Goal: Task Accomplishment & Management: Manage account settings

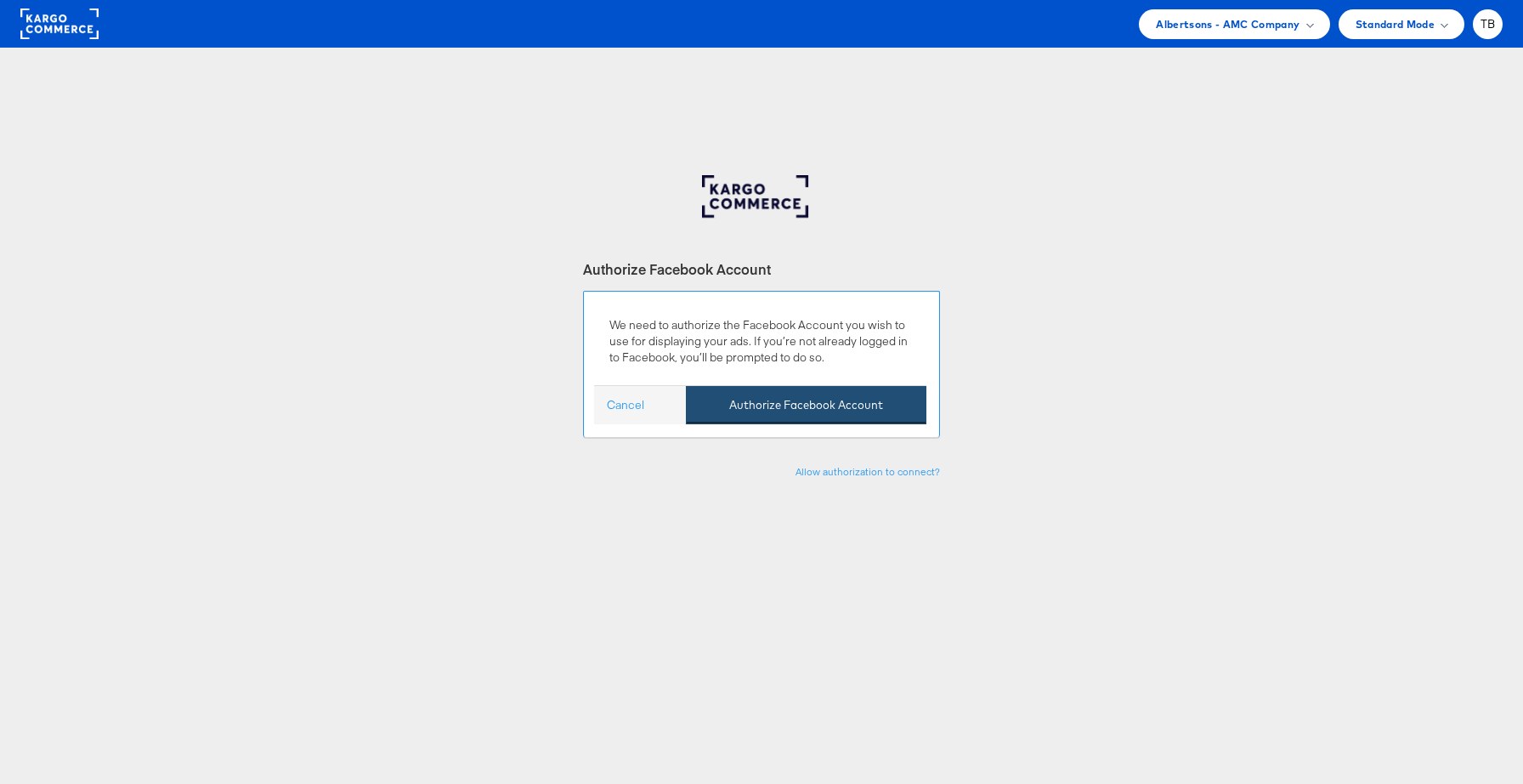
click at [904, 408] on button "Authorize Facebook Account" at bounding box center [806, 405] width 241 height 39
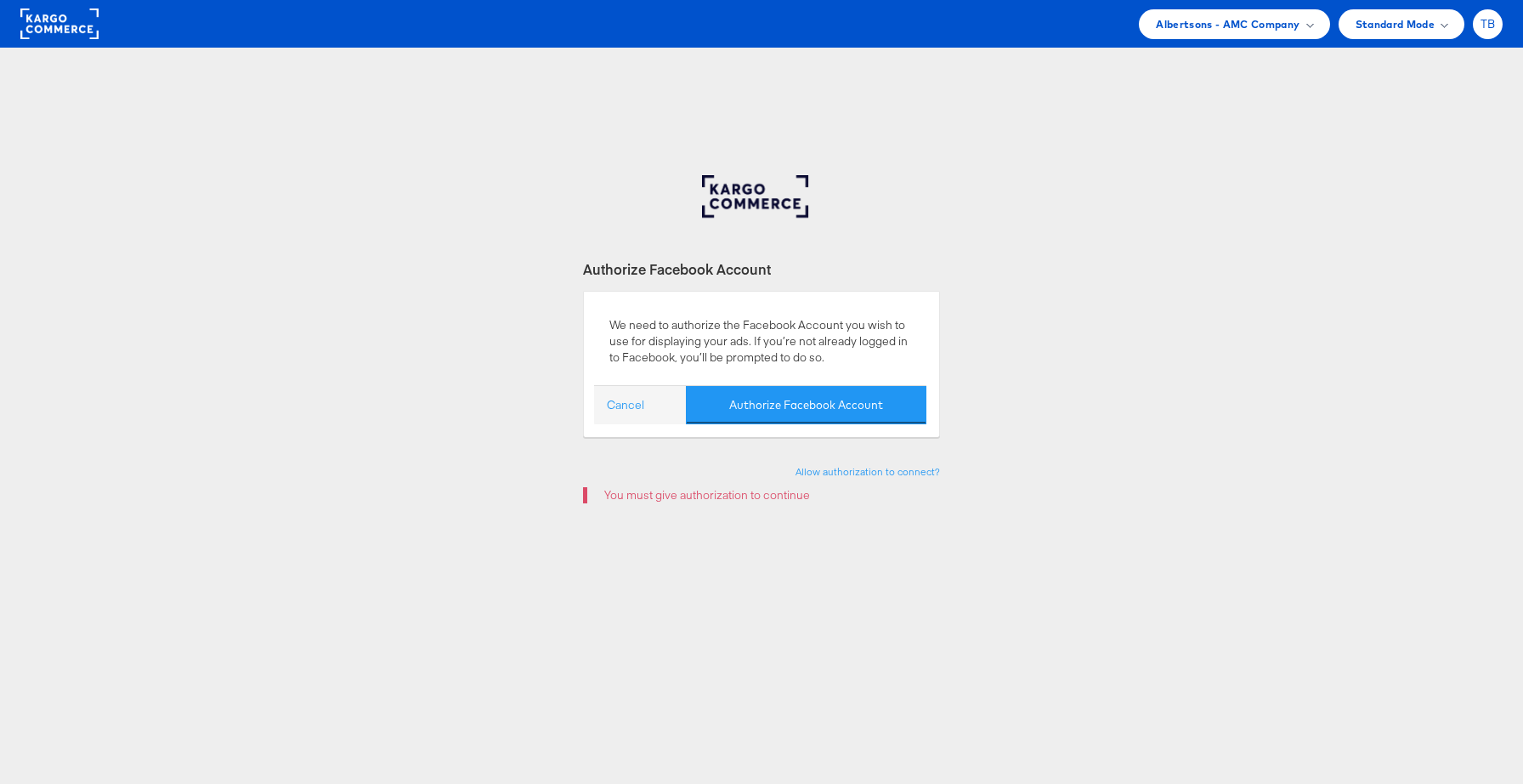
click at [1494, 22] on span "TB" at bounding box center [1488, 25] width 15 height 11
click at [1375, 192] on link "Logout" at bounding box center [1416, 193] width 145 height 17
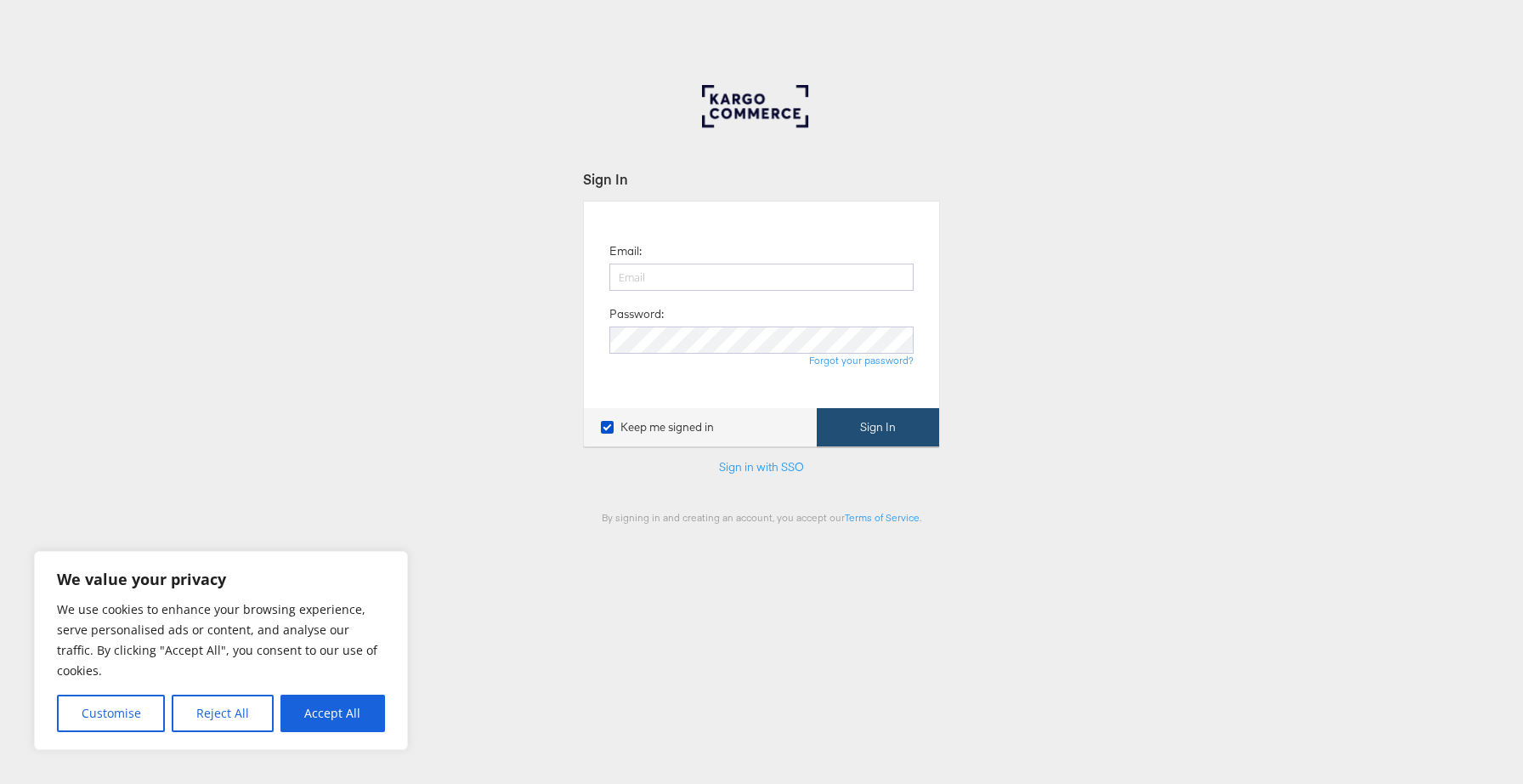
type input "tori.brown@kargo.com"
click at [893, 422] on button "Sign In" at bounding box center [879, 426] width 123 height 39
